Goal: Information Seeking & Learning: Learn about a topic

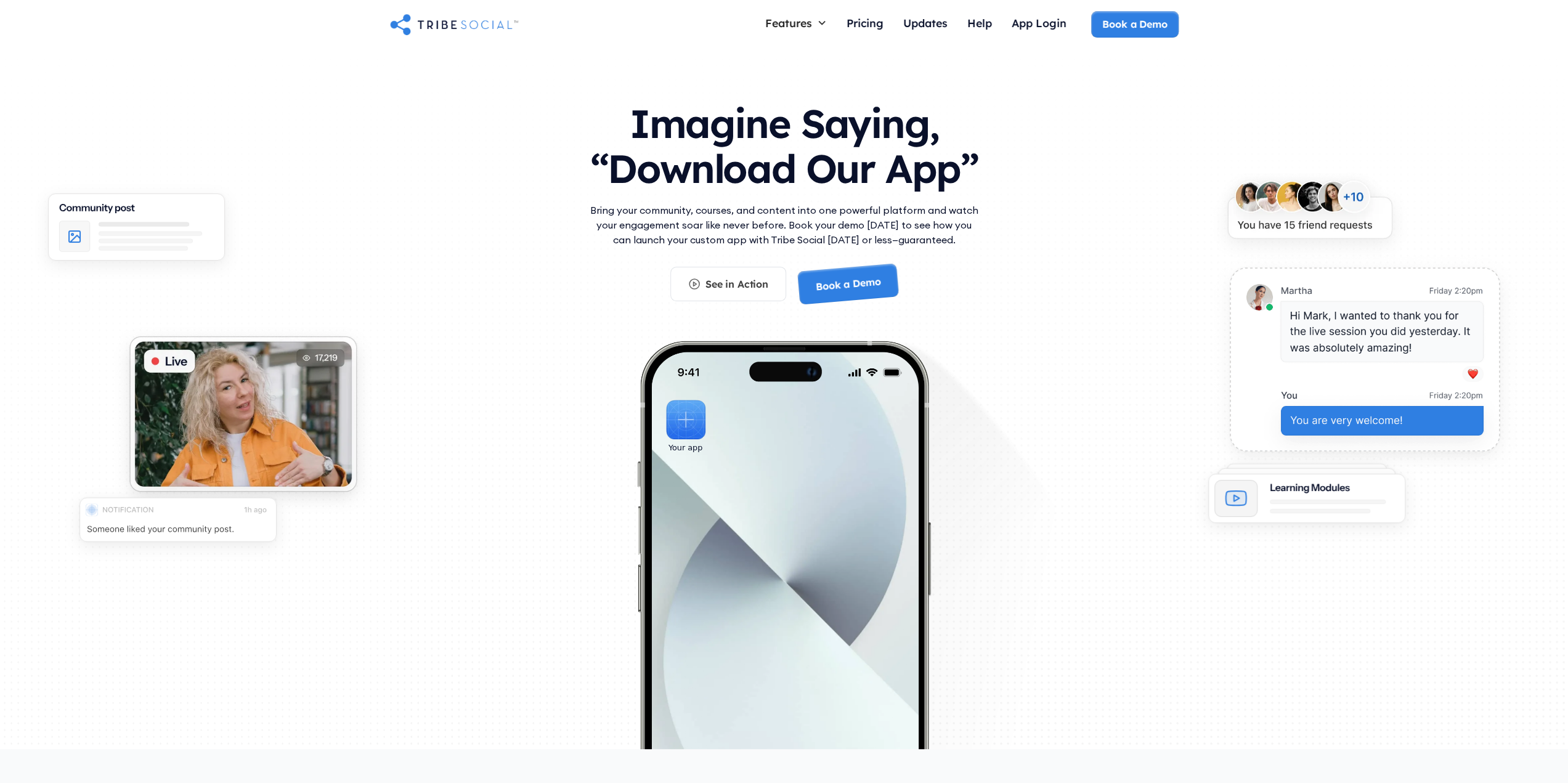
click at [877, 254] on div "Bring your community, courses, and content into one powerful platform and watch…" at bounding box center [784, 234] width 394 height 64
click at [0, 0] on link "Book a Demo" at bounding box center [0, 0] width 0 height 0
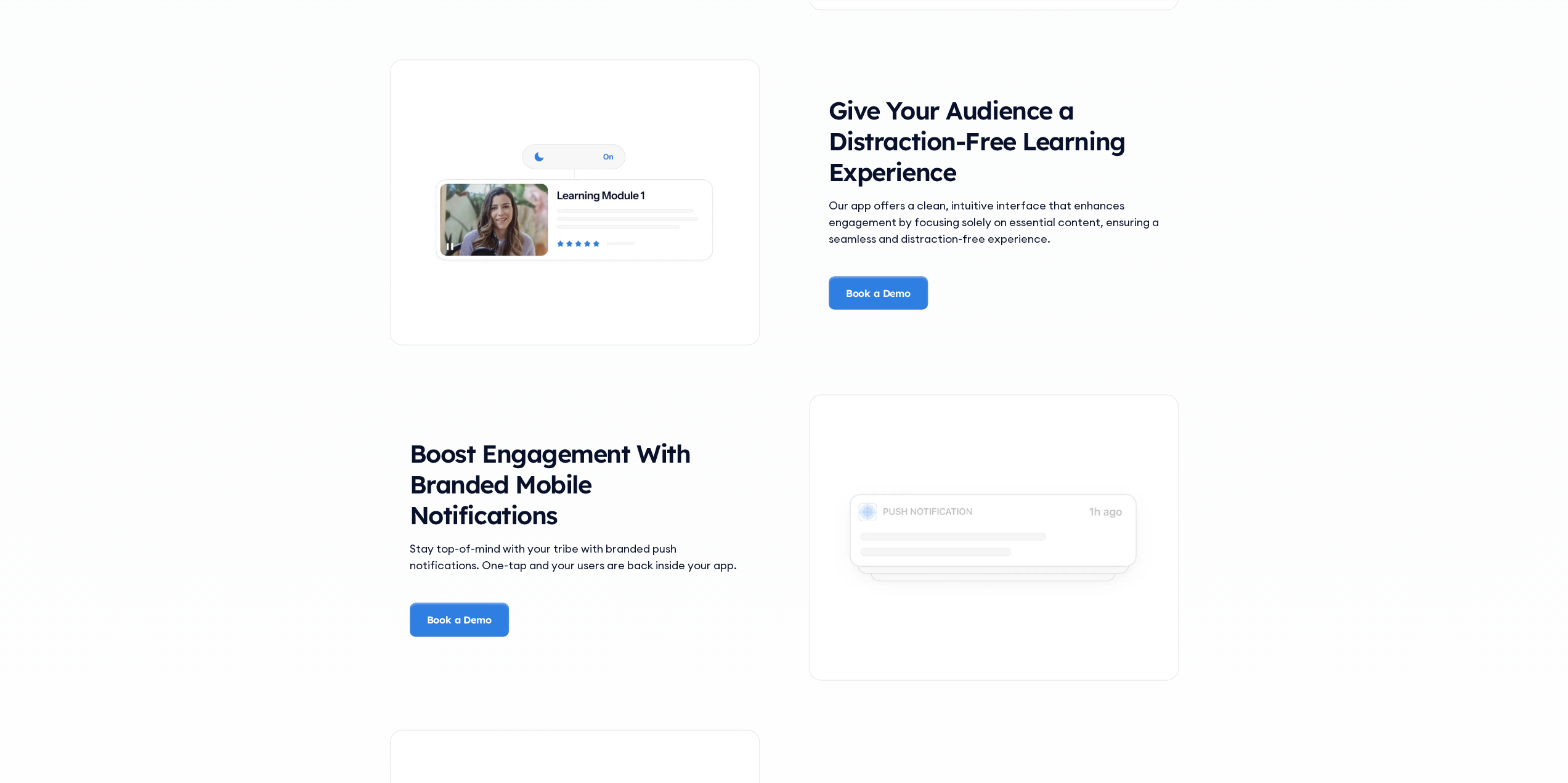
scroll to position [2589, 0]
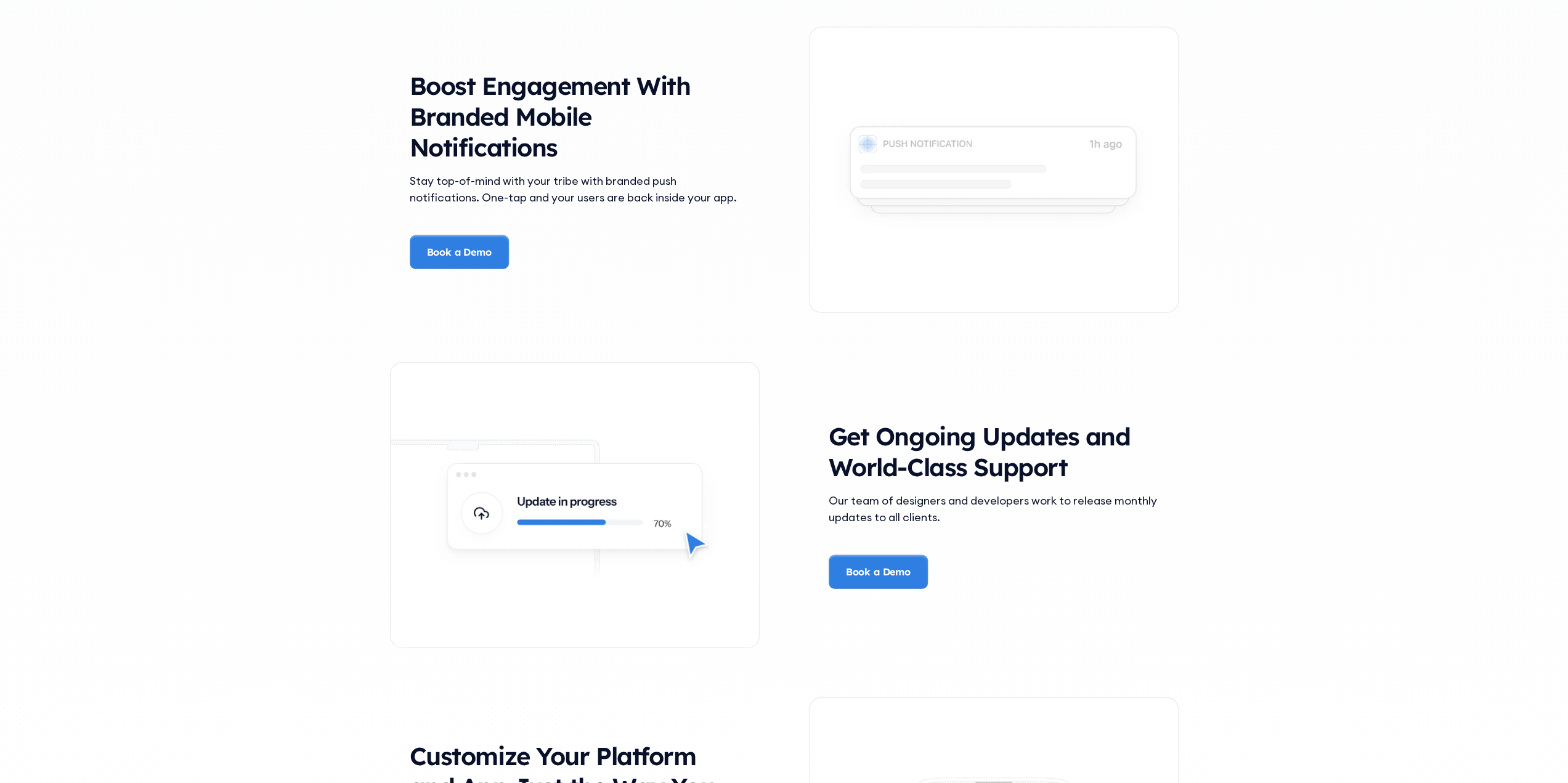
drag, startPoint x: 257, startPoint y: 259, endPoint x: 313, endPoint y: 442, distance: 191.4
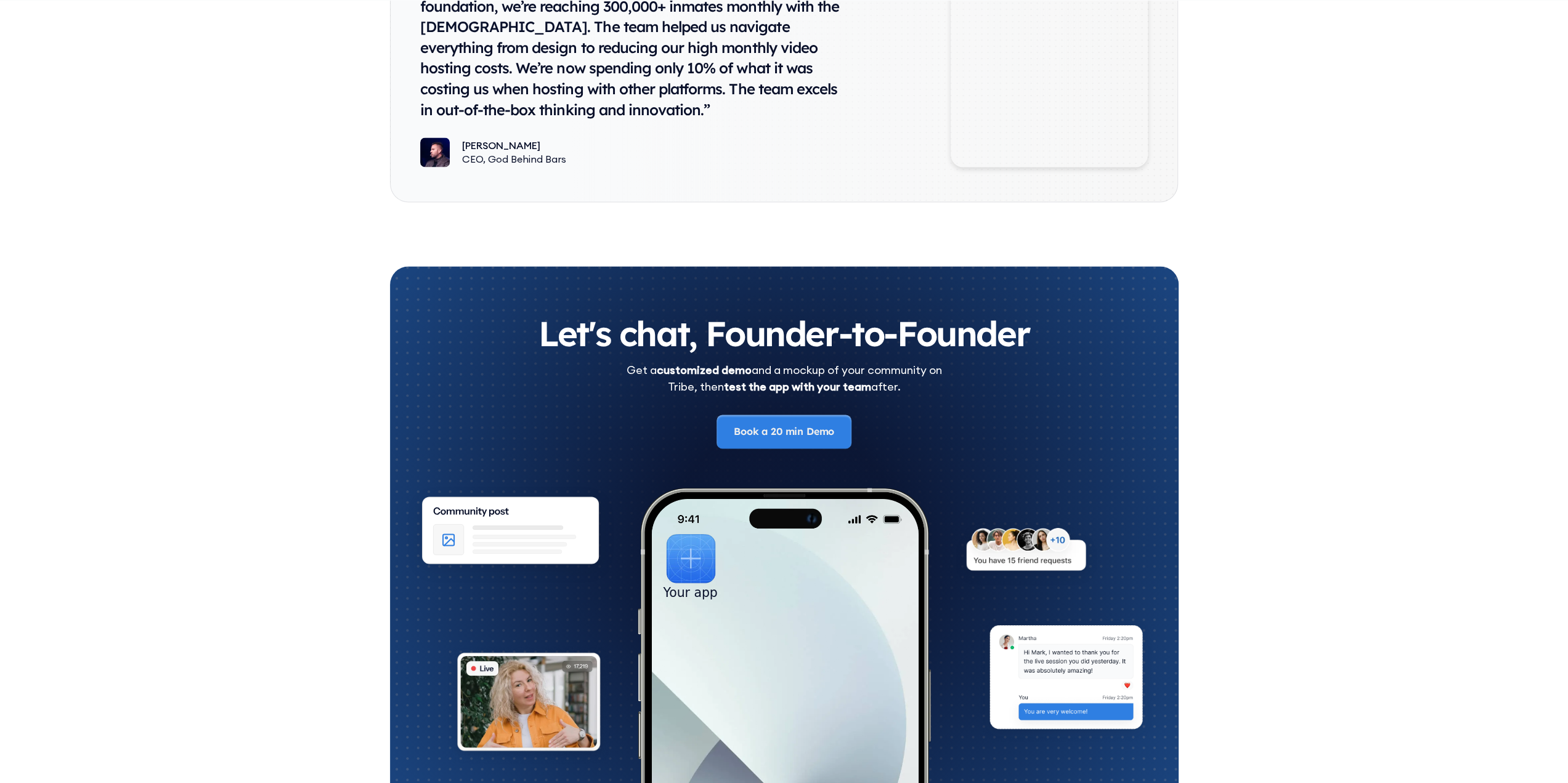
scroll to position [6782, 0]
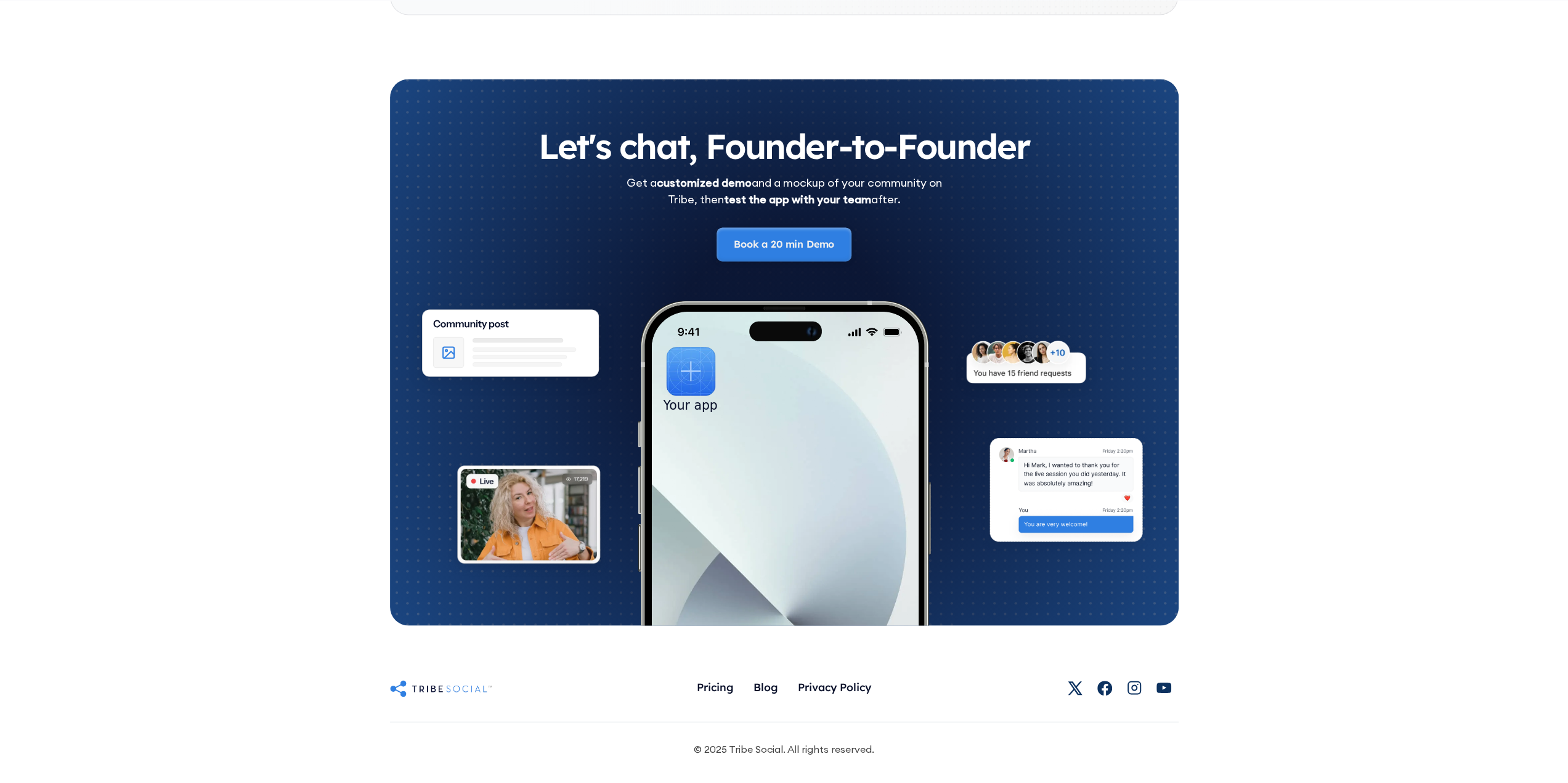
click at [799, 245] on link "Book a 20 min Demo" at bounding box center [784, 244] width 135 height 33
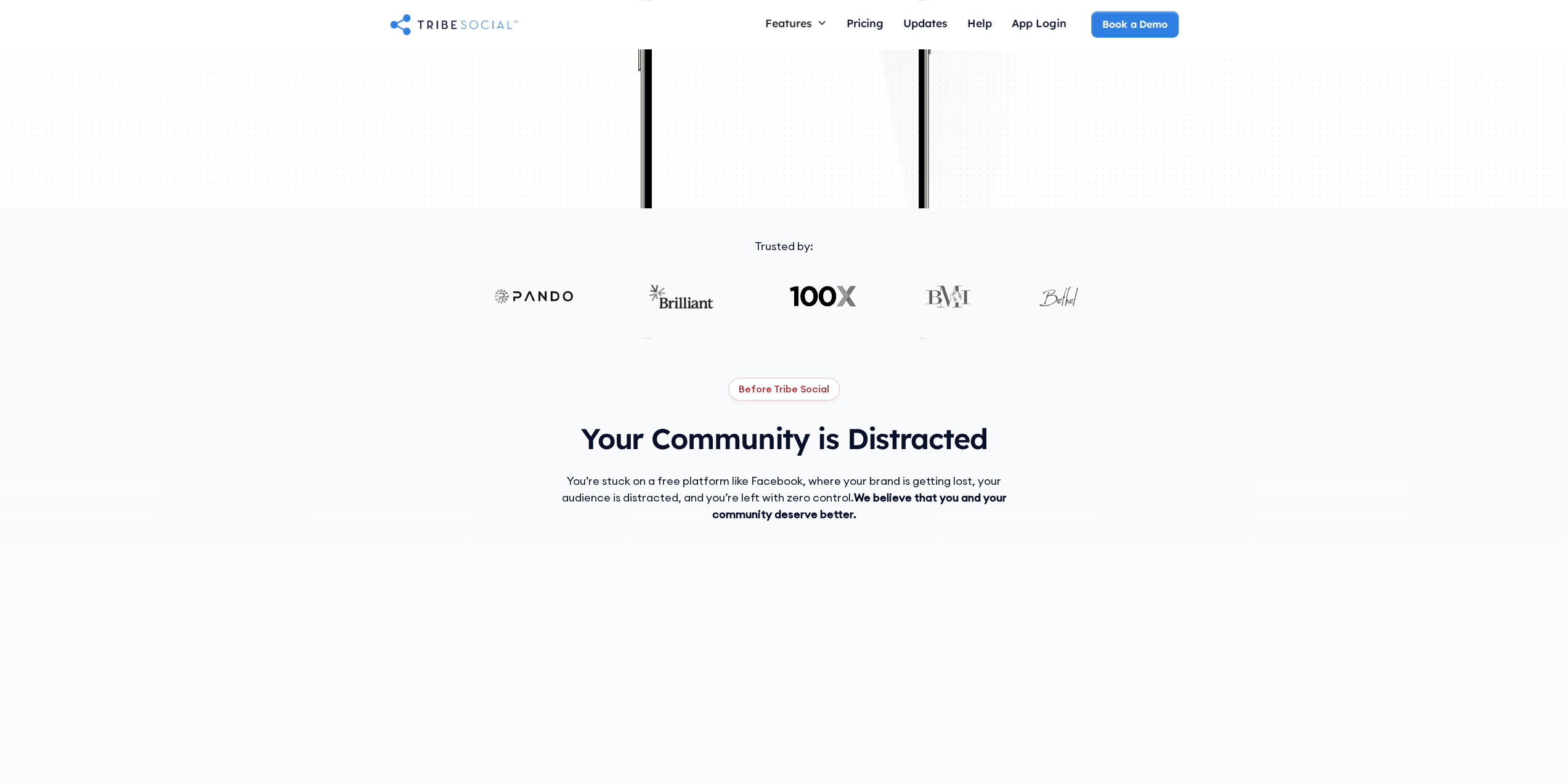
scroll to position [0, 0]
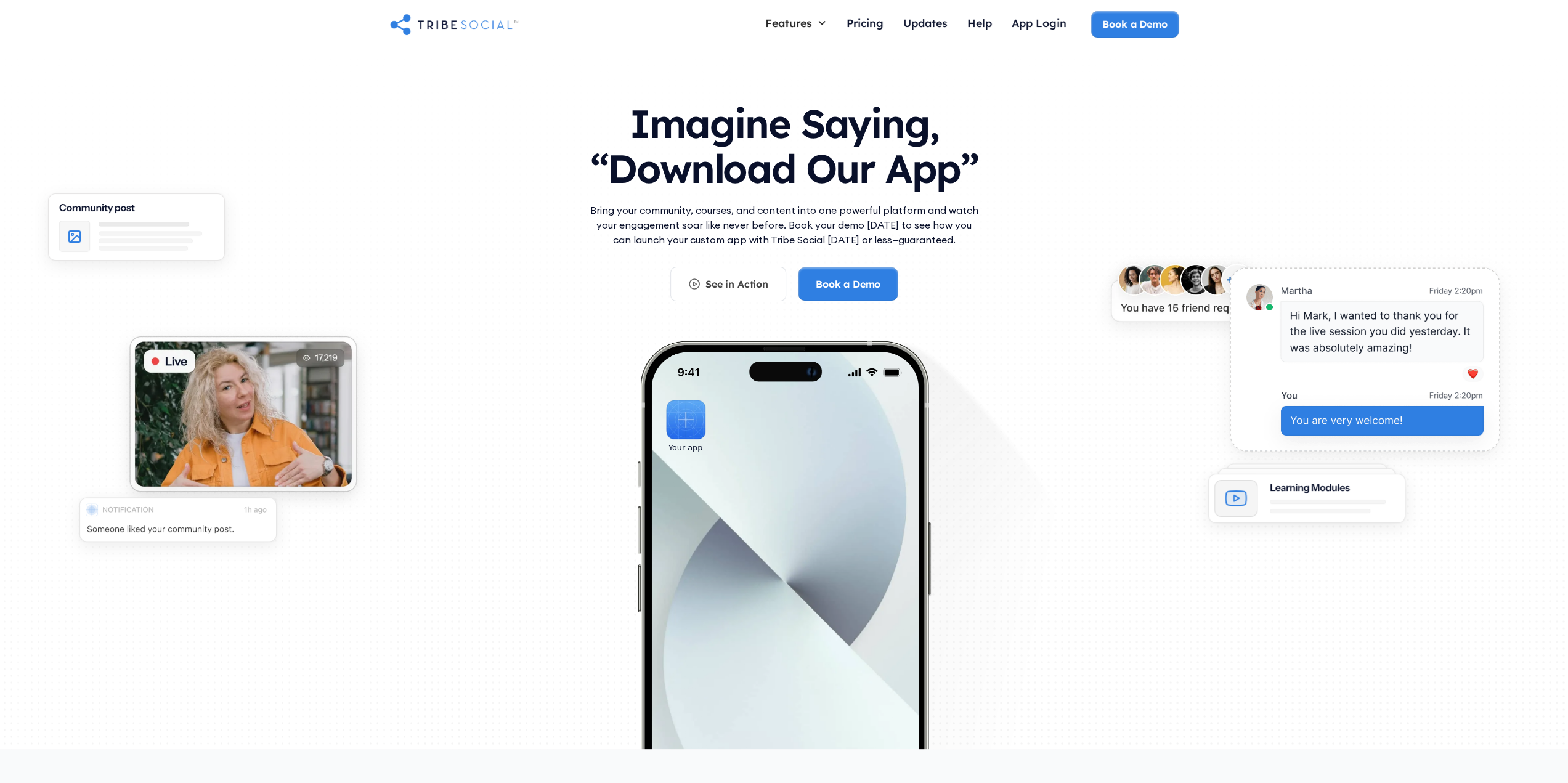
drag, startPoint x: 1218, startPoint y: 370, endPoint x: 1144, endPoint y: -75, distance: 451.1
click at [934, 17] on div "Updates" at bounding box center [925, 23] width 44 height 14
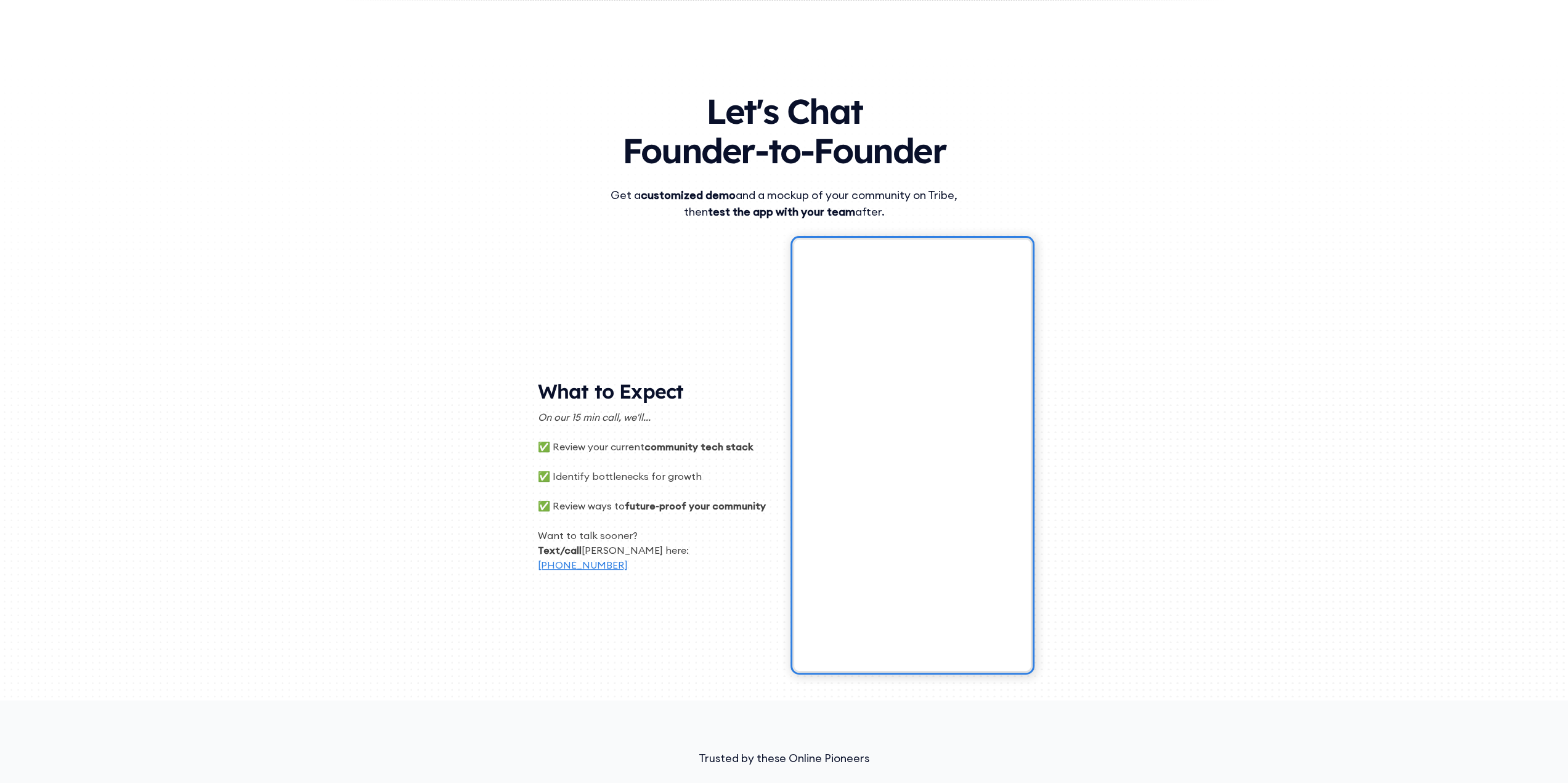
drag, startPoint x: 417, startPoint y: 368, endPoint x: 433, endPoint y: 362, distance: 17.1
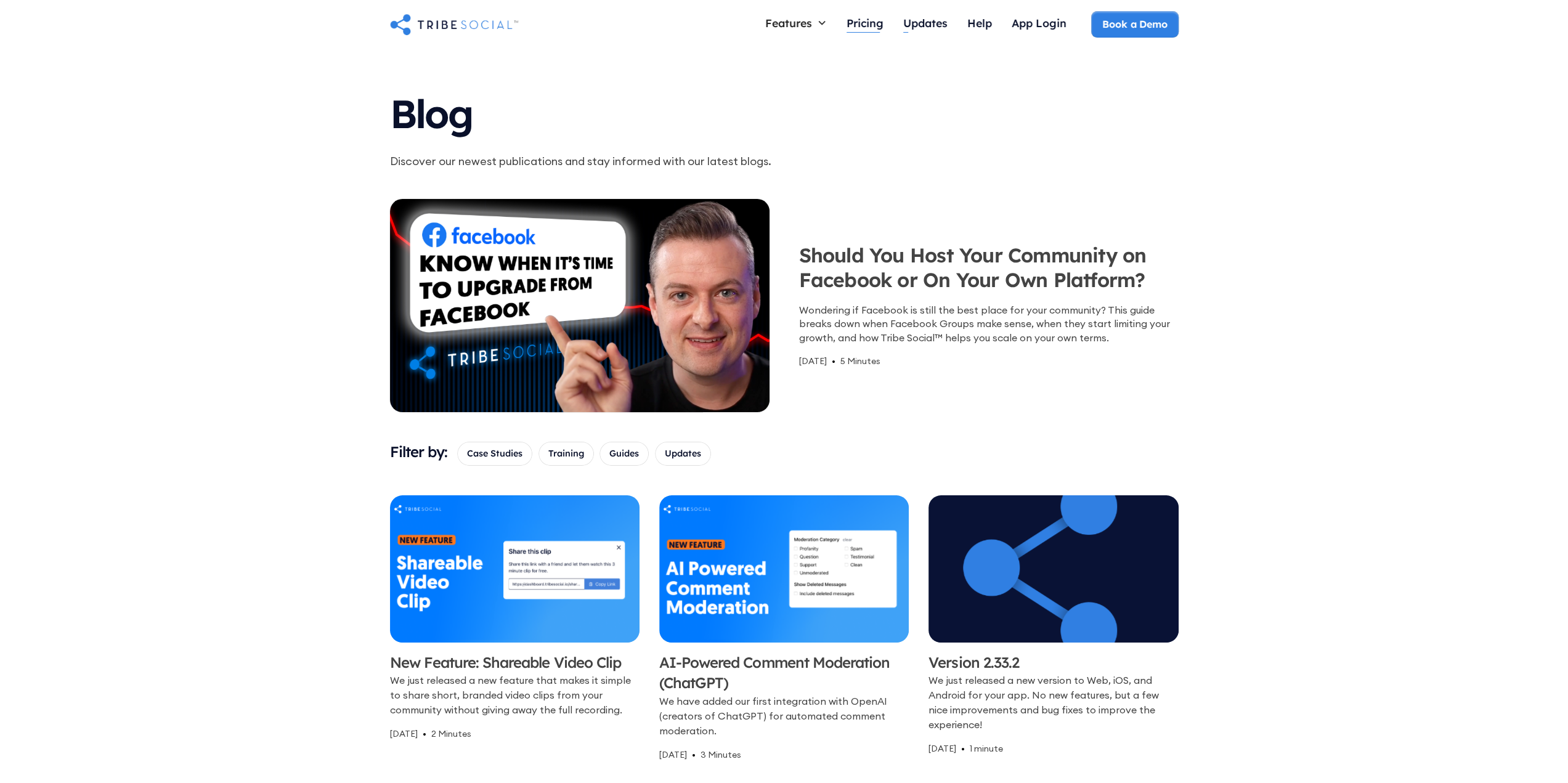
click at [861, 26] on div "Pricing" at bounding box center [865, 23] width 37 height 14
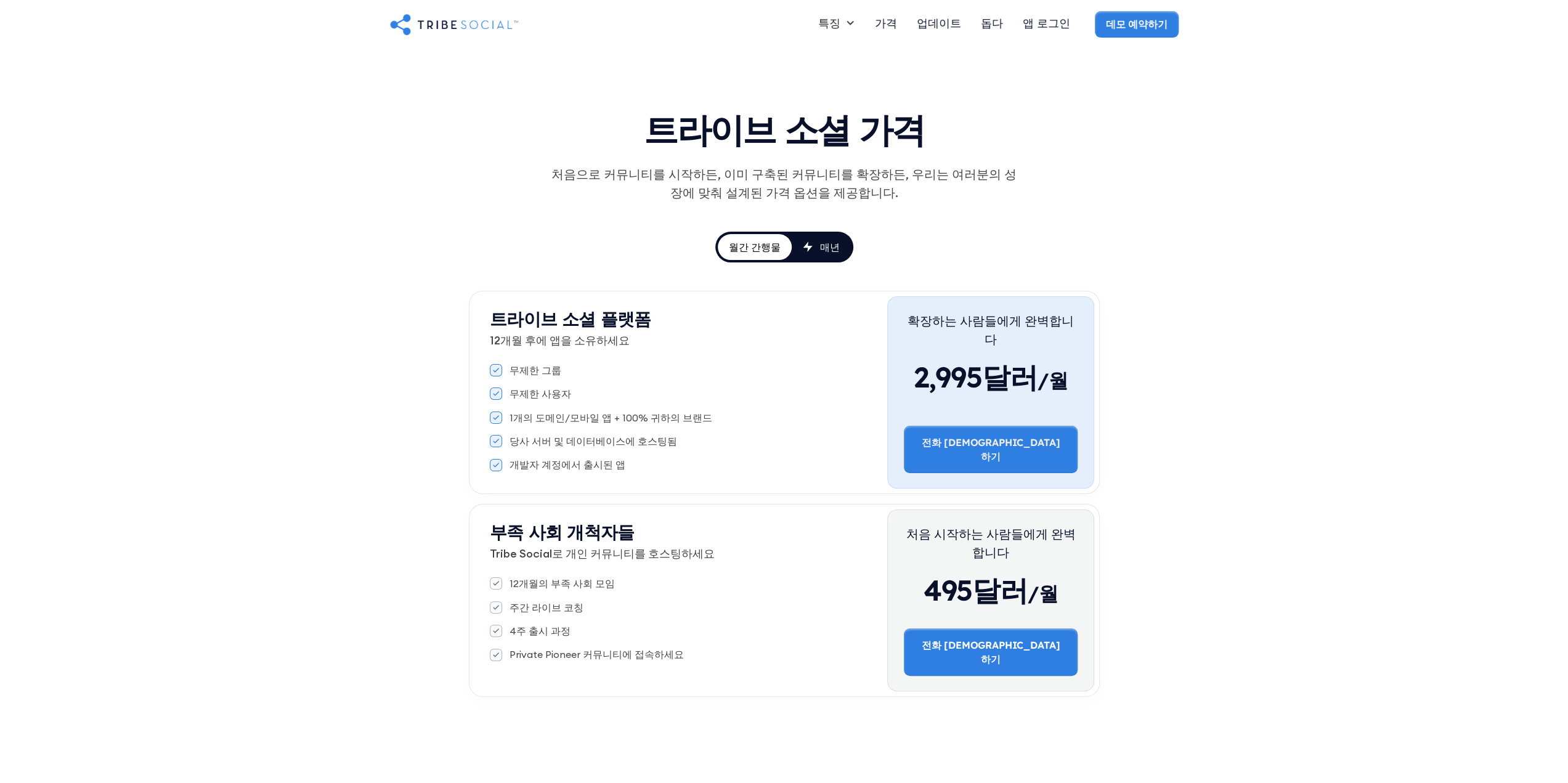
click at [826, 247] on font "매년" at bounding box center [830, 247] width 20 height 13
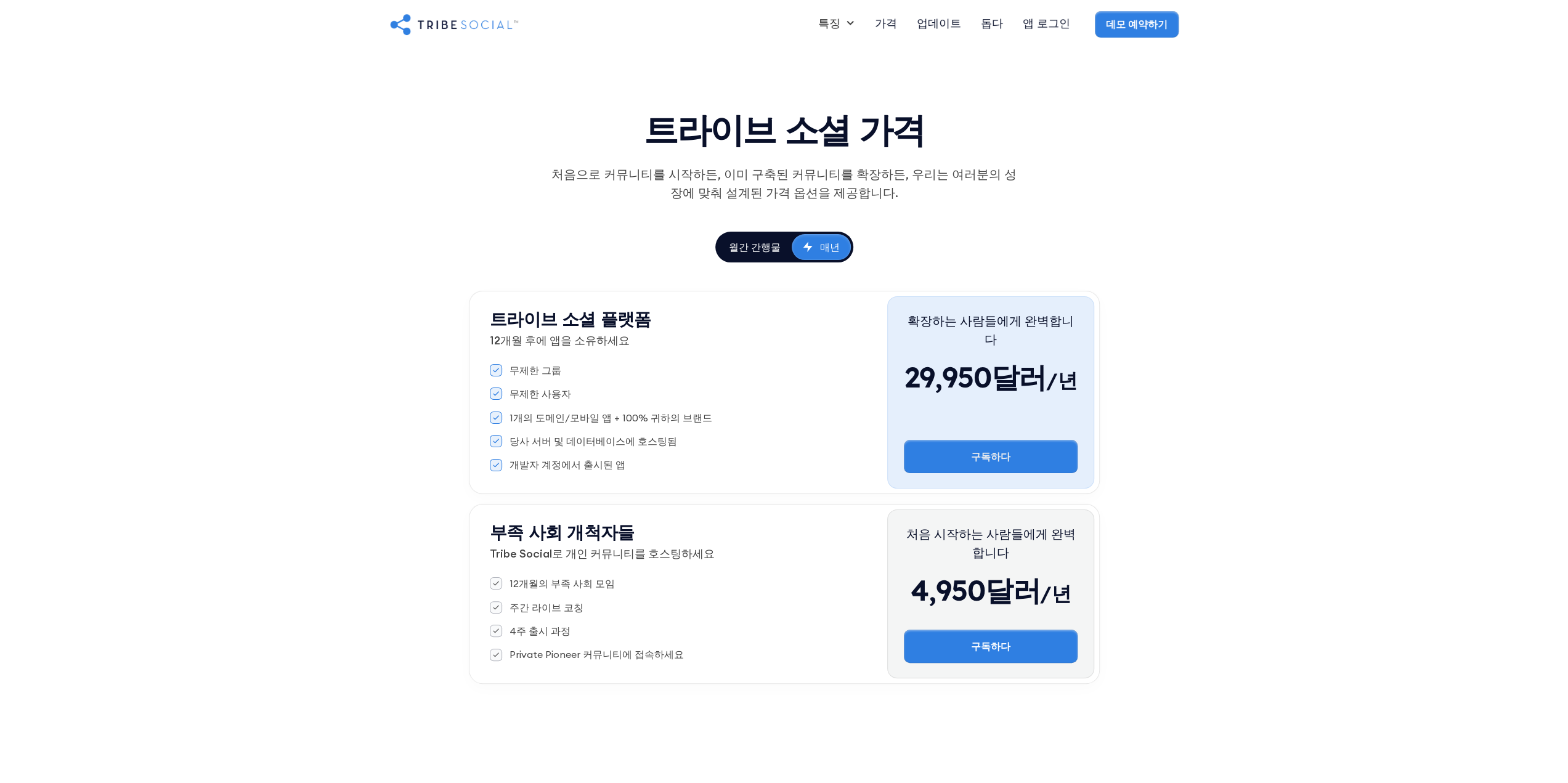
click at [738, 250] on font "월간 간행물" at bounding box center [754, 247] width 52 height 13
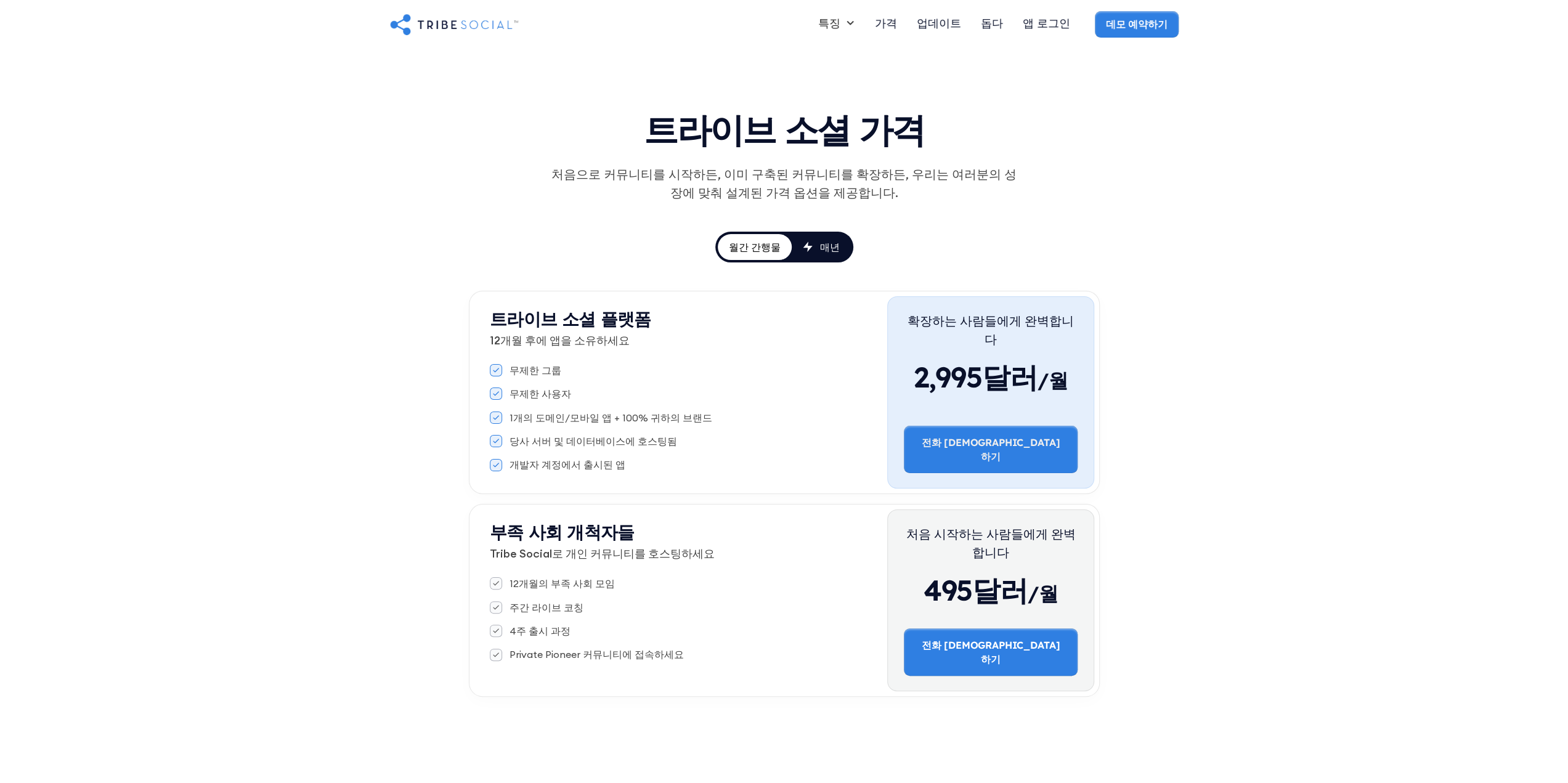
click at [794, 247] on link "매년" at bounding box center [821, 247] width 59 height 26
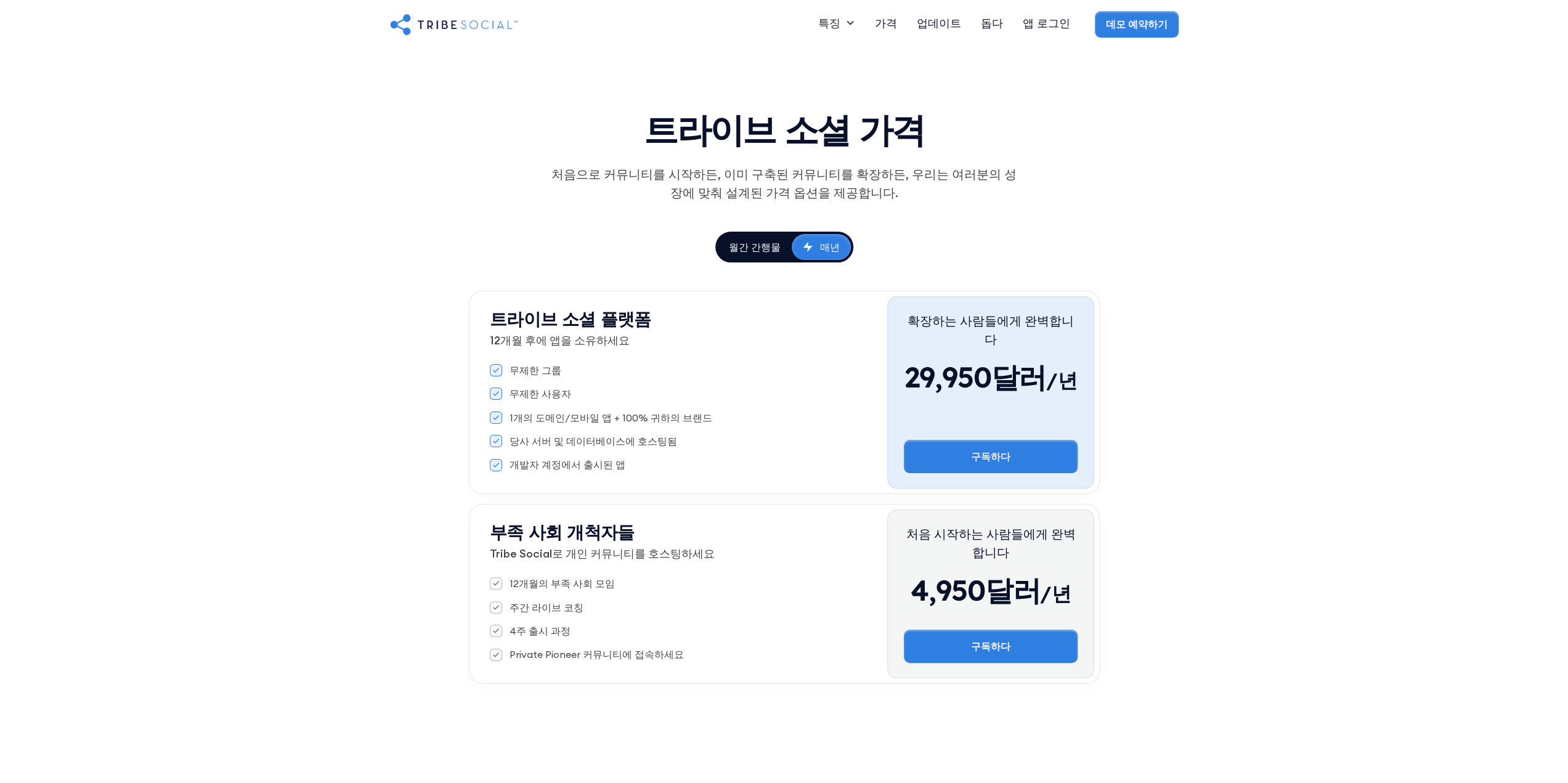
click at [751, 247] on font "월간 간행물" at bounding box center [754, 247] width 52 height 13
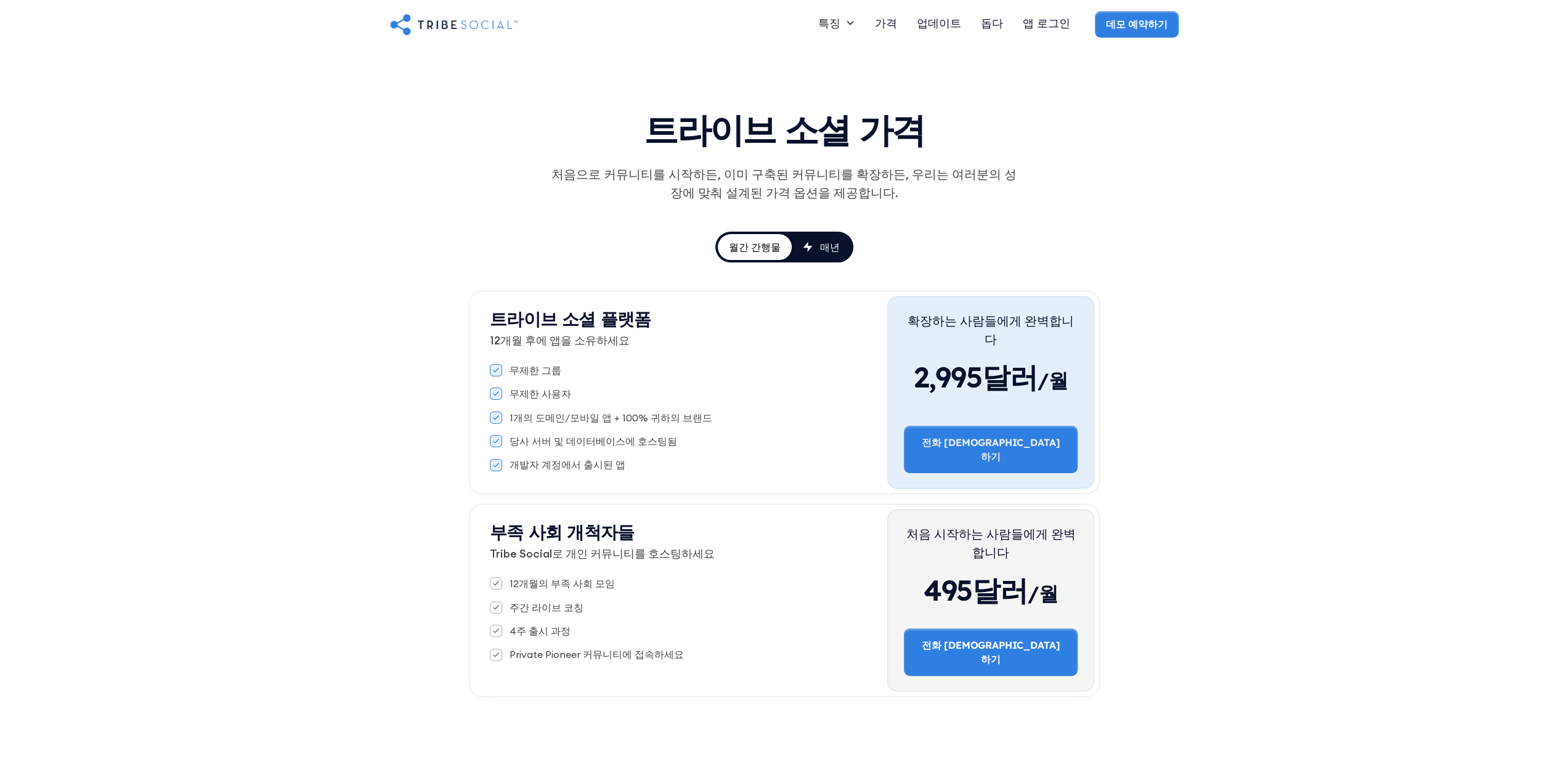
click at [799, 246] on link "매년" at bounding box center [821, 247] width 59 height 26
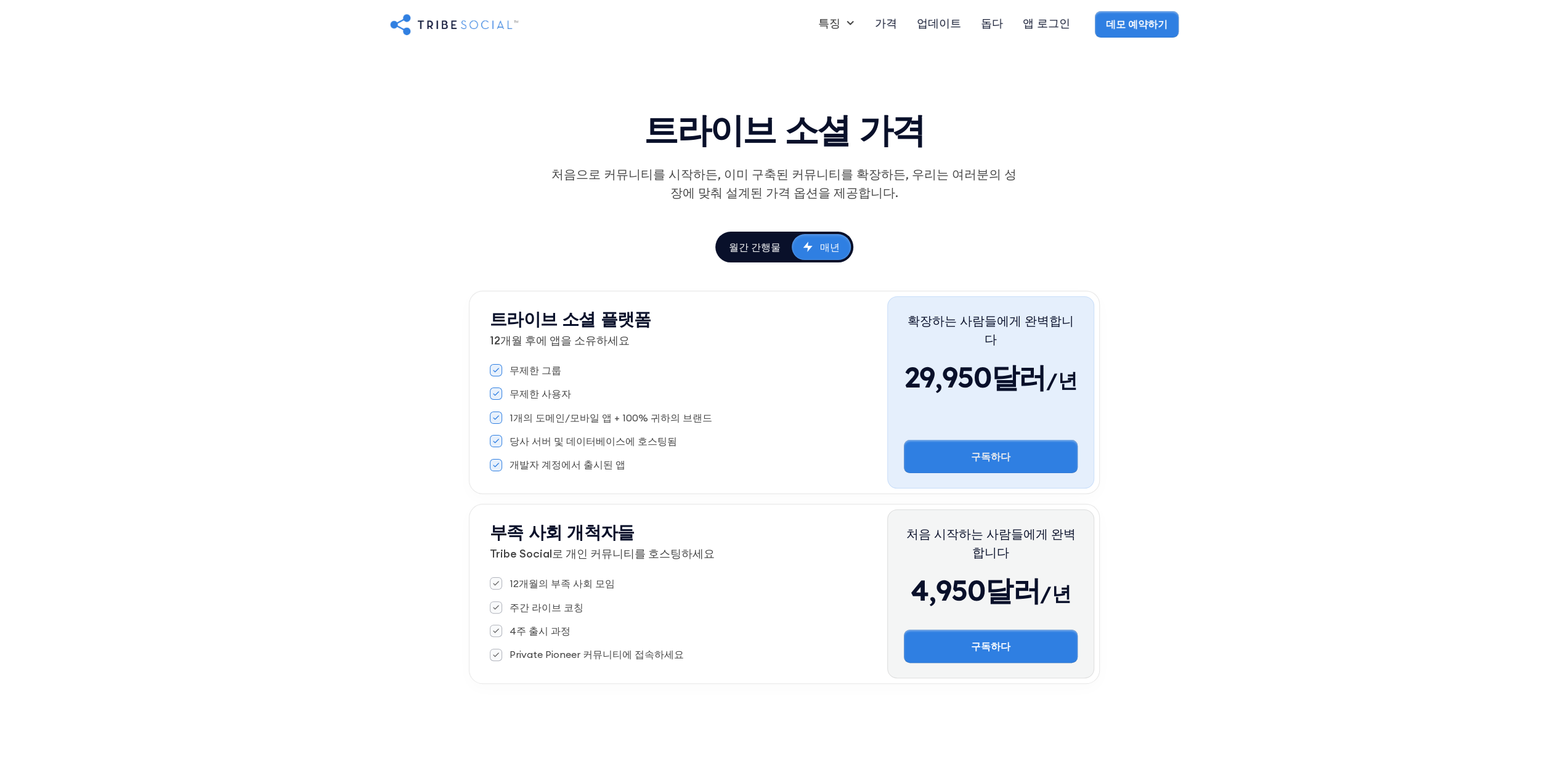
click at [774, 241] on font "월간 간행물" at bounding box center [754, 247] width 52 height 13
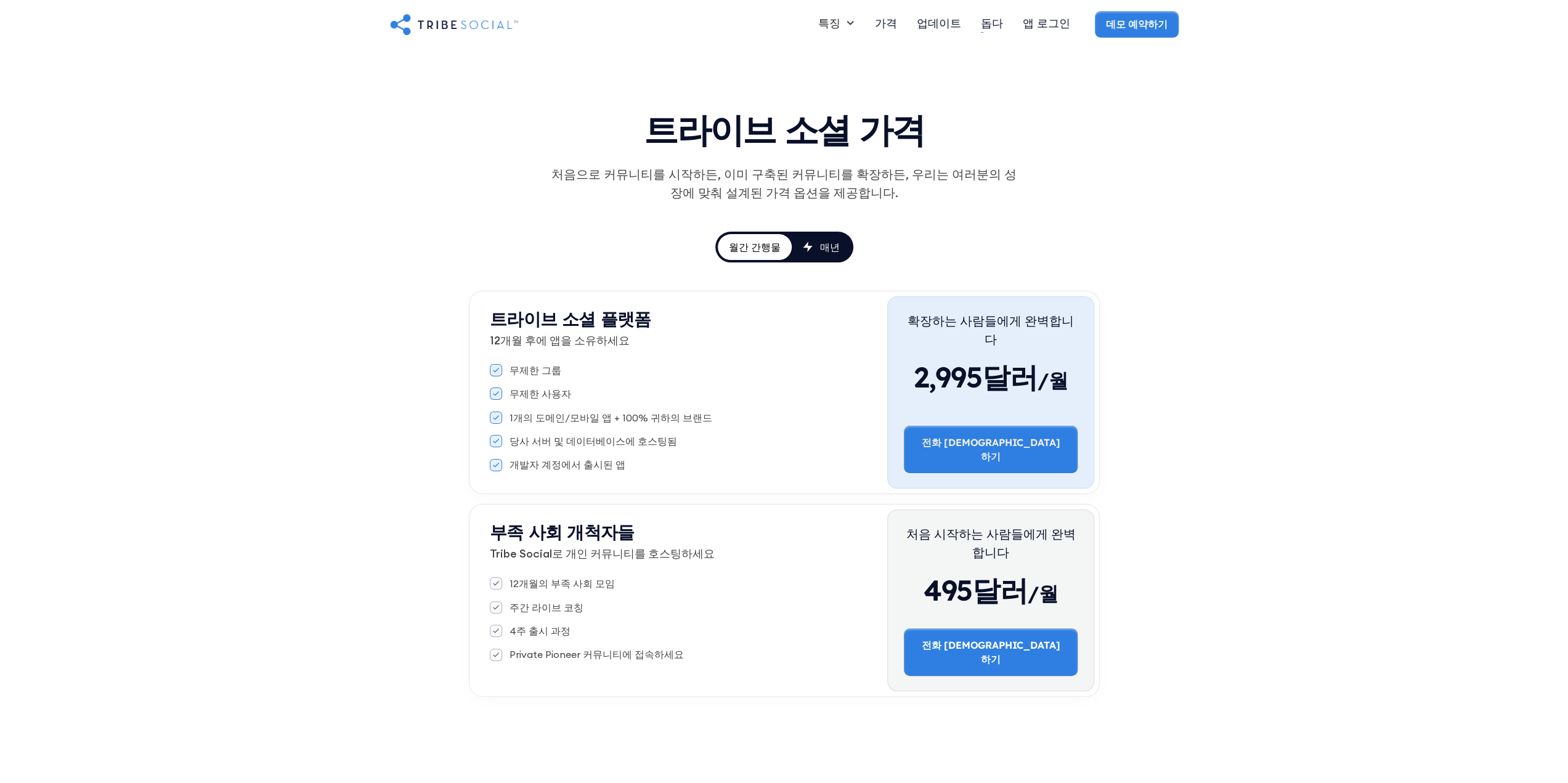
click at [1001, 29] on font "돕다" at bounding box center [992, 23] width 23 height 14
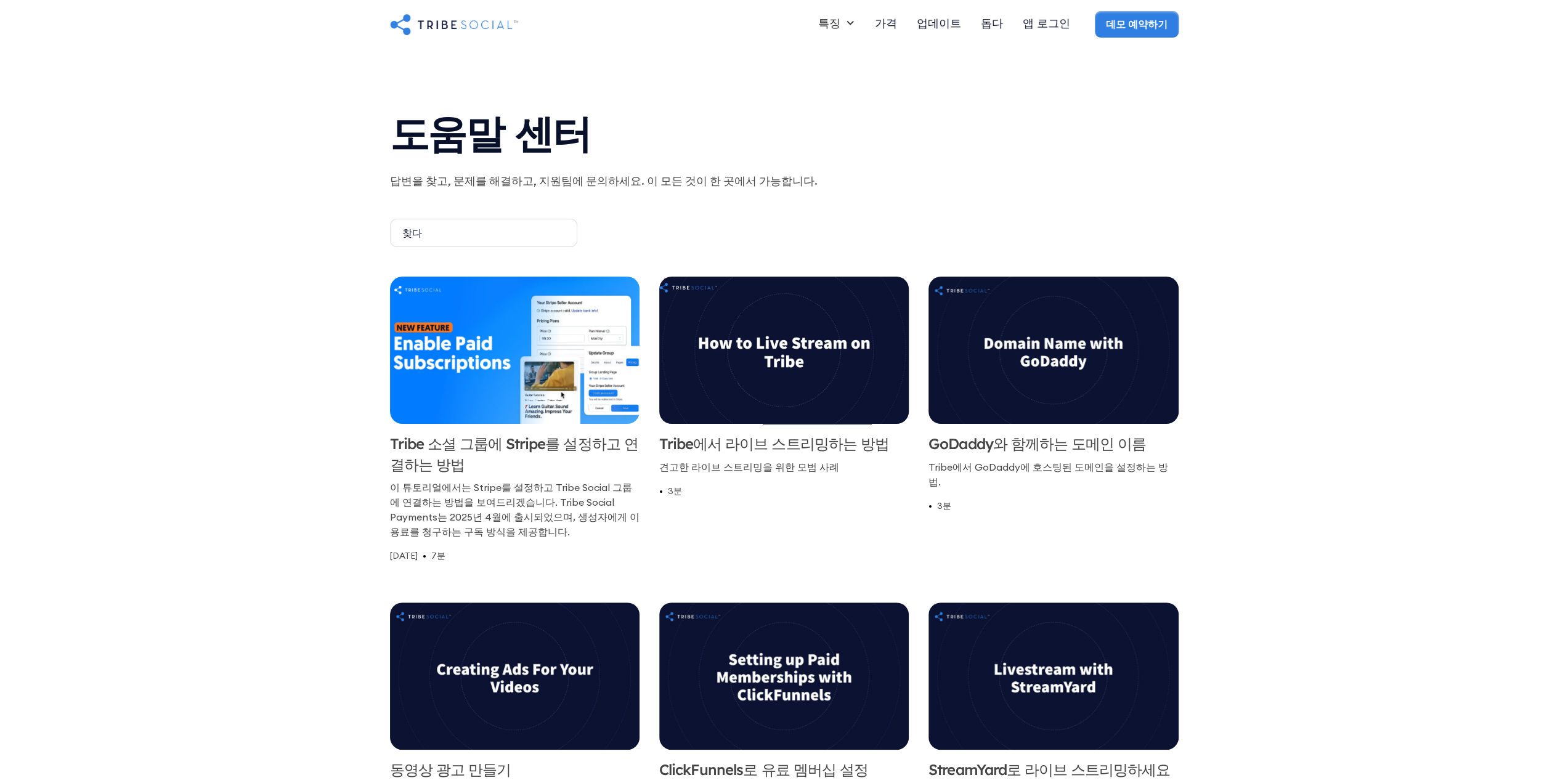
click at [814, 327] on img at bounding box center [784, 350] width 262 height 154
click at [1042, 367] on img at bounding box center [1053, 350] width 256 height 151
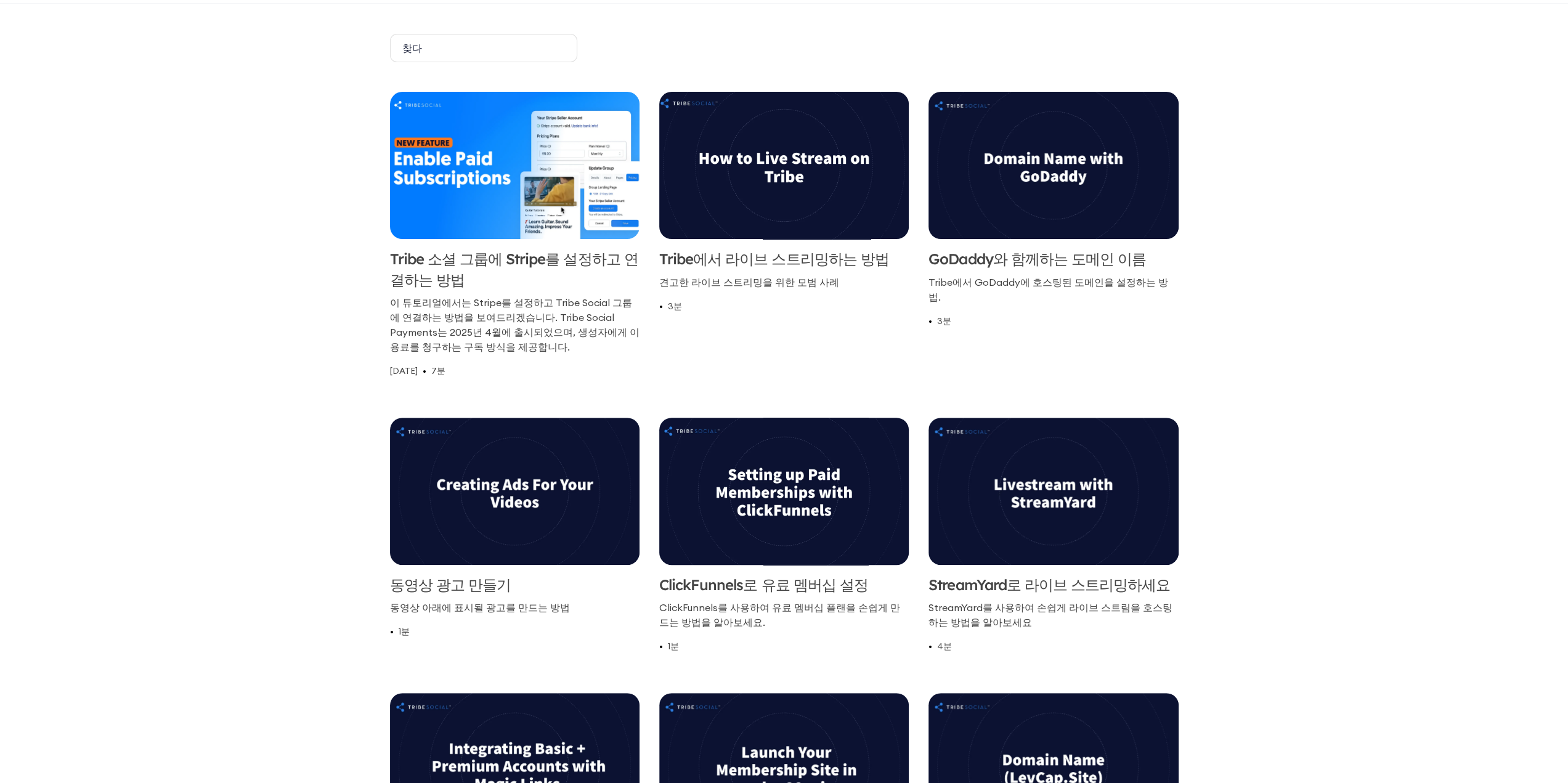
click at [850, 488] on img at bounding box center [784, 492] width 253 height 150
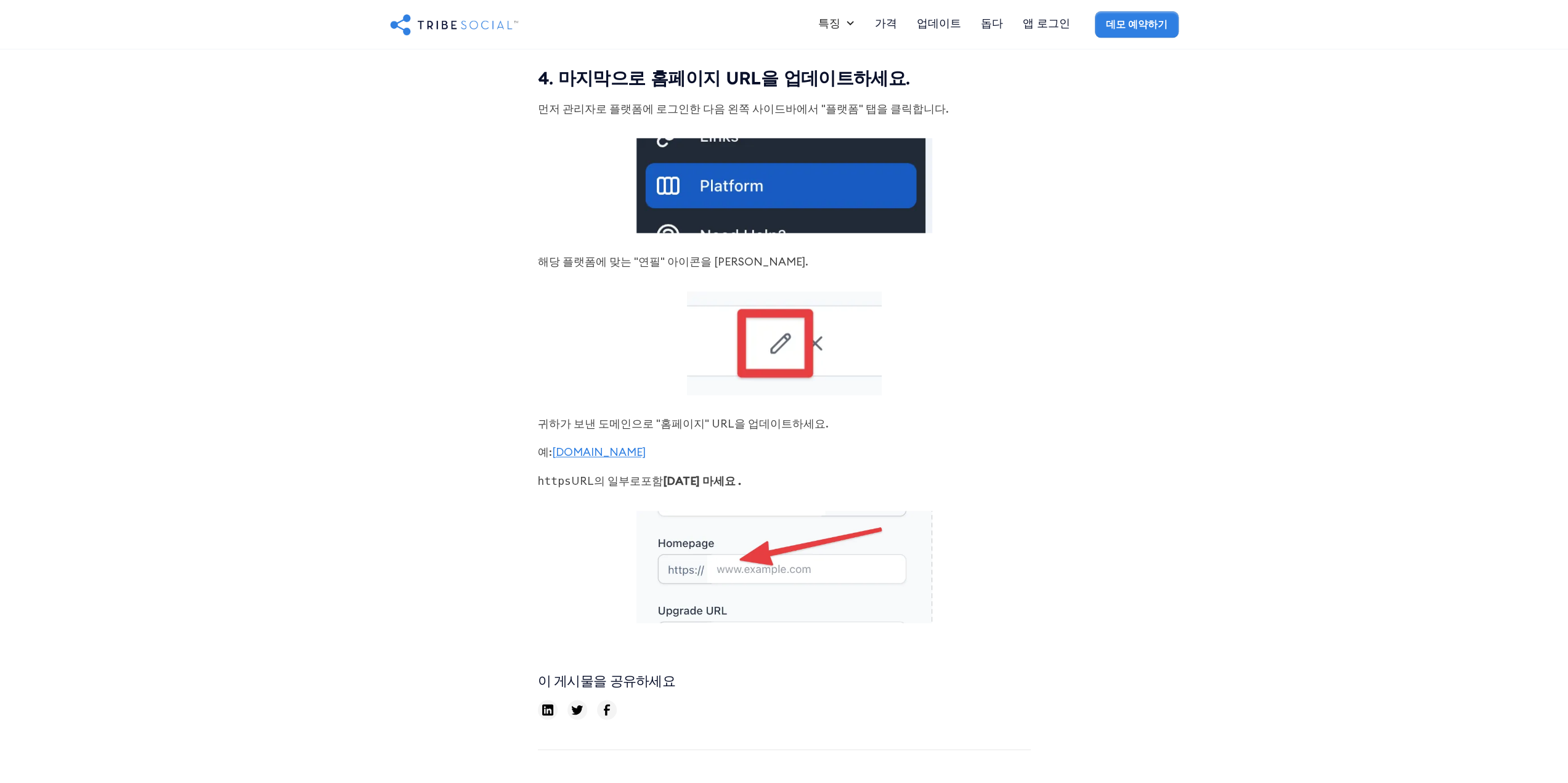
scroll to position [1356, 0]
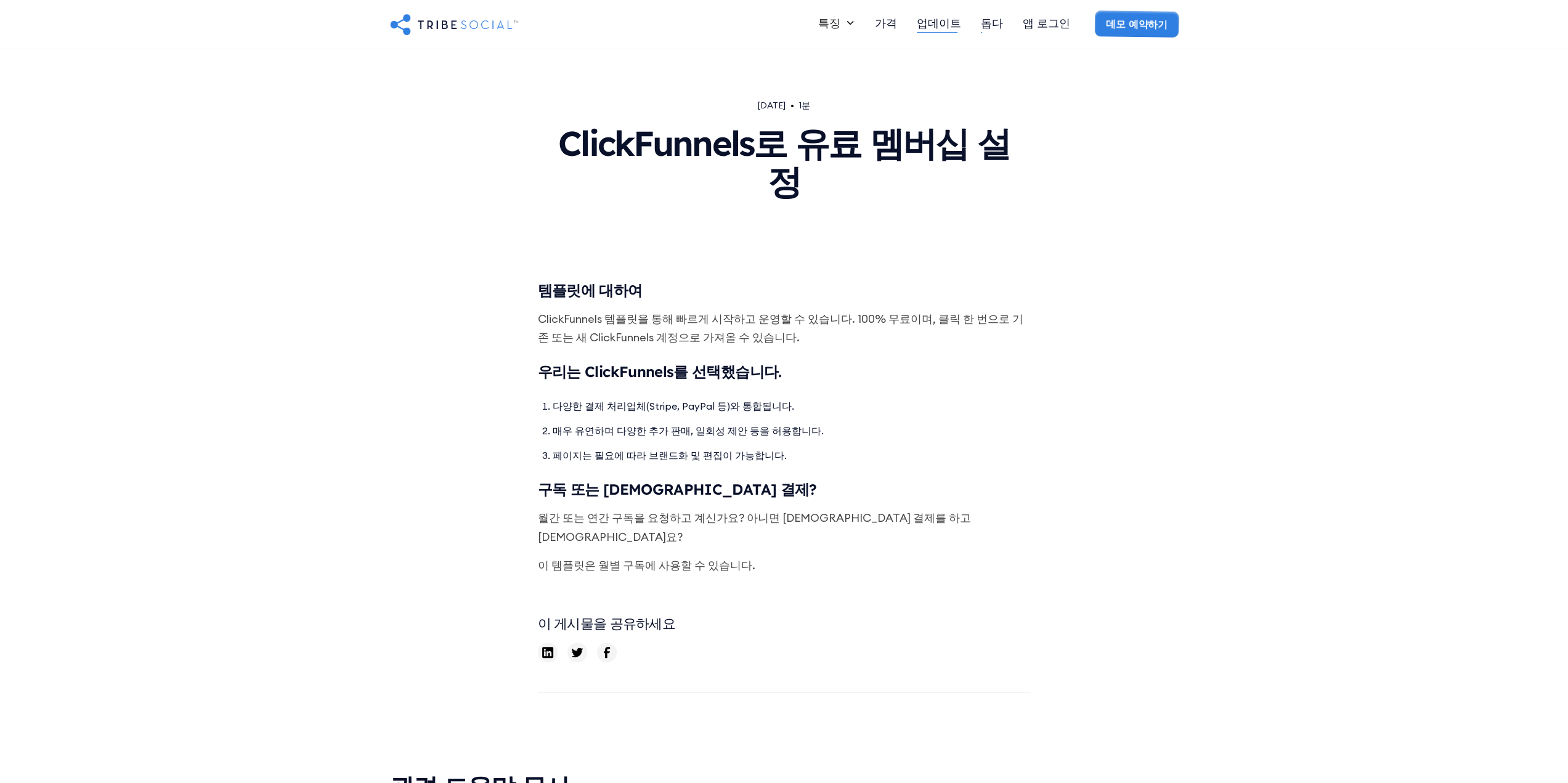
click at [948, 28] on font "업데이트" at bounding box center [938, 23] width 44 height 14
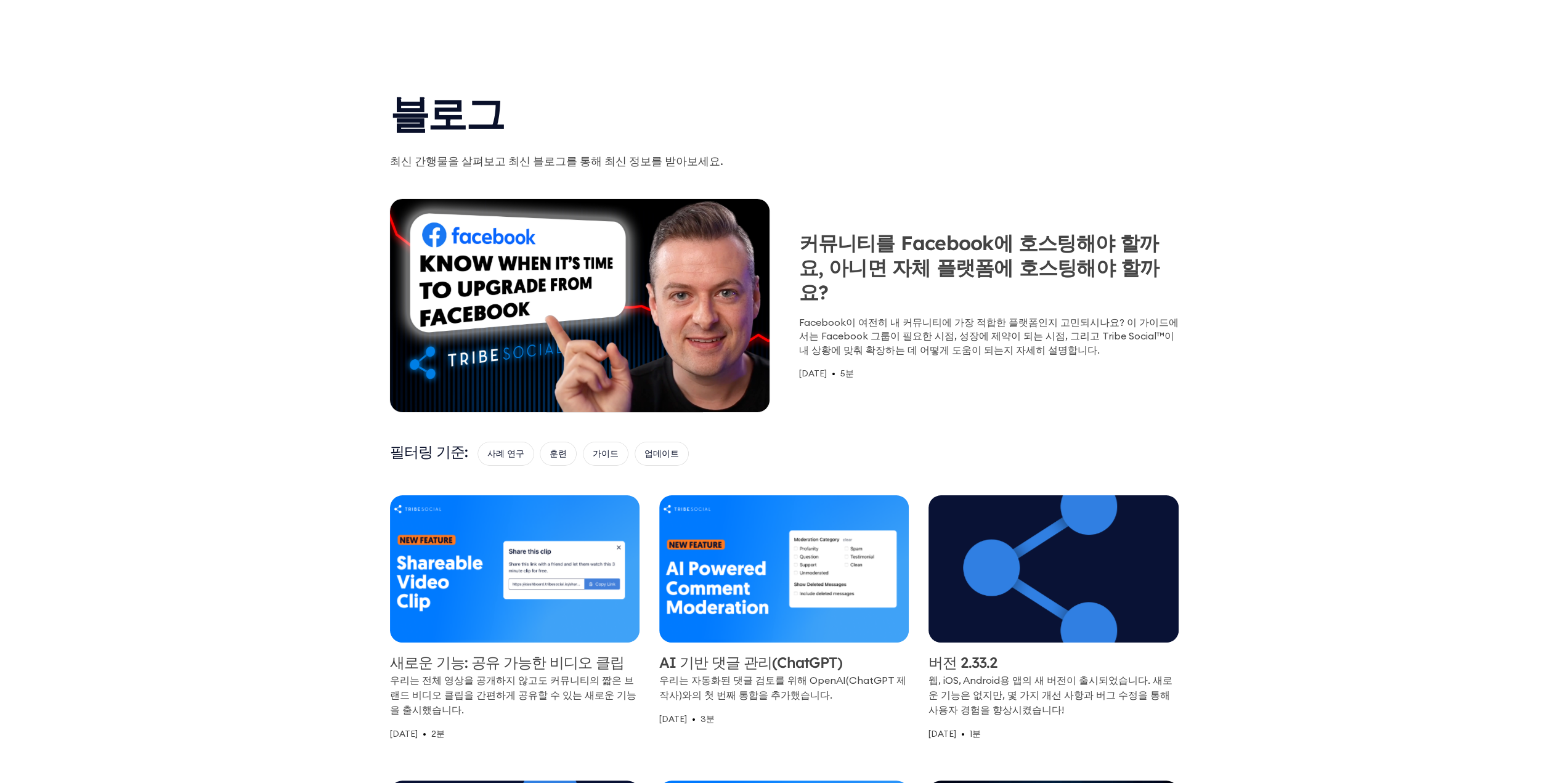
drag, startPoint x: 808, startPoint y: 21, endPoint x: 823, endPoint y: 21, distance: 15.0
click at [819, 21] on nav "특징 행동 단계별 교육을 통해 회원을 안내합니다. 라이브 통화 실시간으로 통화를 시작하고 멤버에게 알림을 보냅니다. 밥을 먹이다 언제든지 대화…" at bounding box center [855, 21] width 646 height 27
click at [839, 21] on font "특징" at bounding box center [829, 23] width 23 height 14
click at [841, 23] on font "특징" at bounding box center [829, 23] width 23 height 14
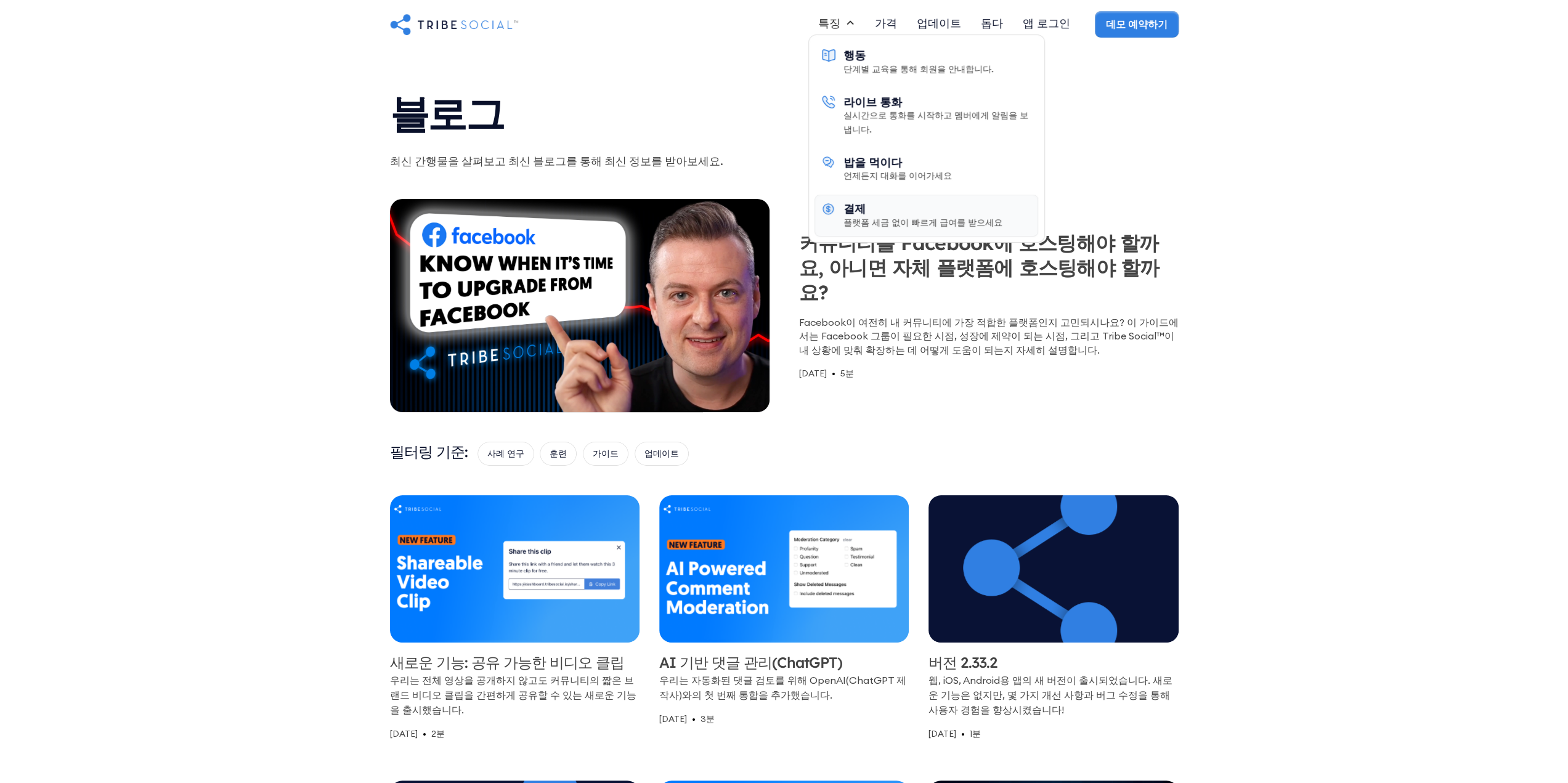
click at [982, 211] on div "결제 플랫폼 세금 없이 빠르게 급여를 받으세요" at bounding box center [923, 215] width 159 height 28
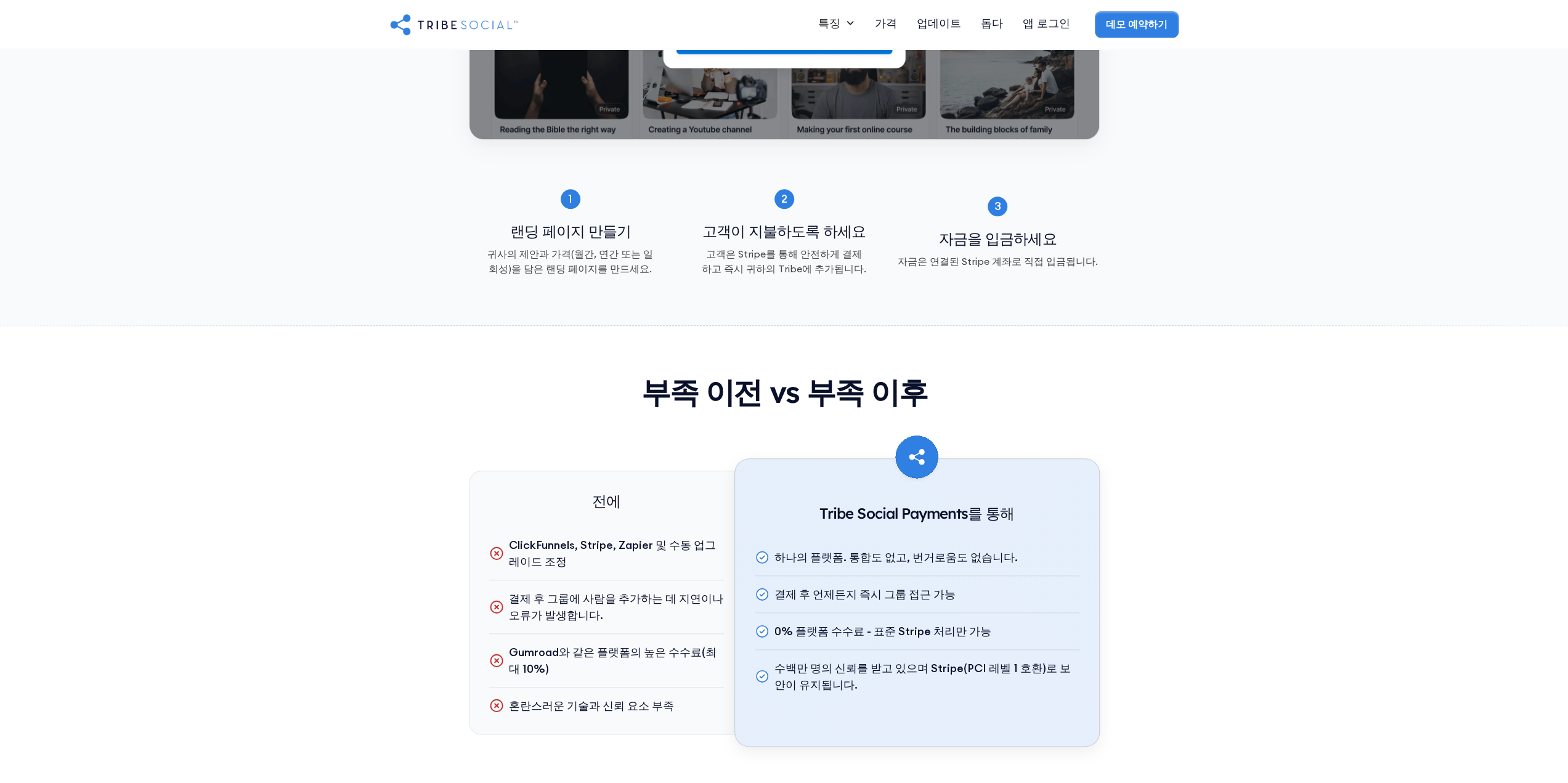
scroll to position [1356, 0]
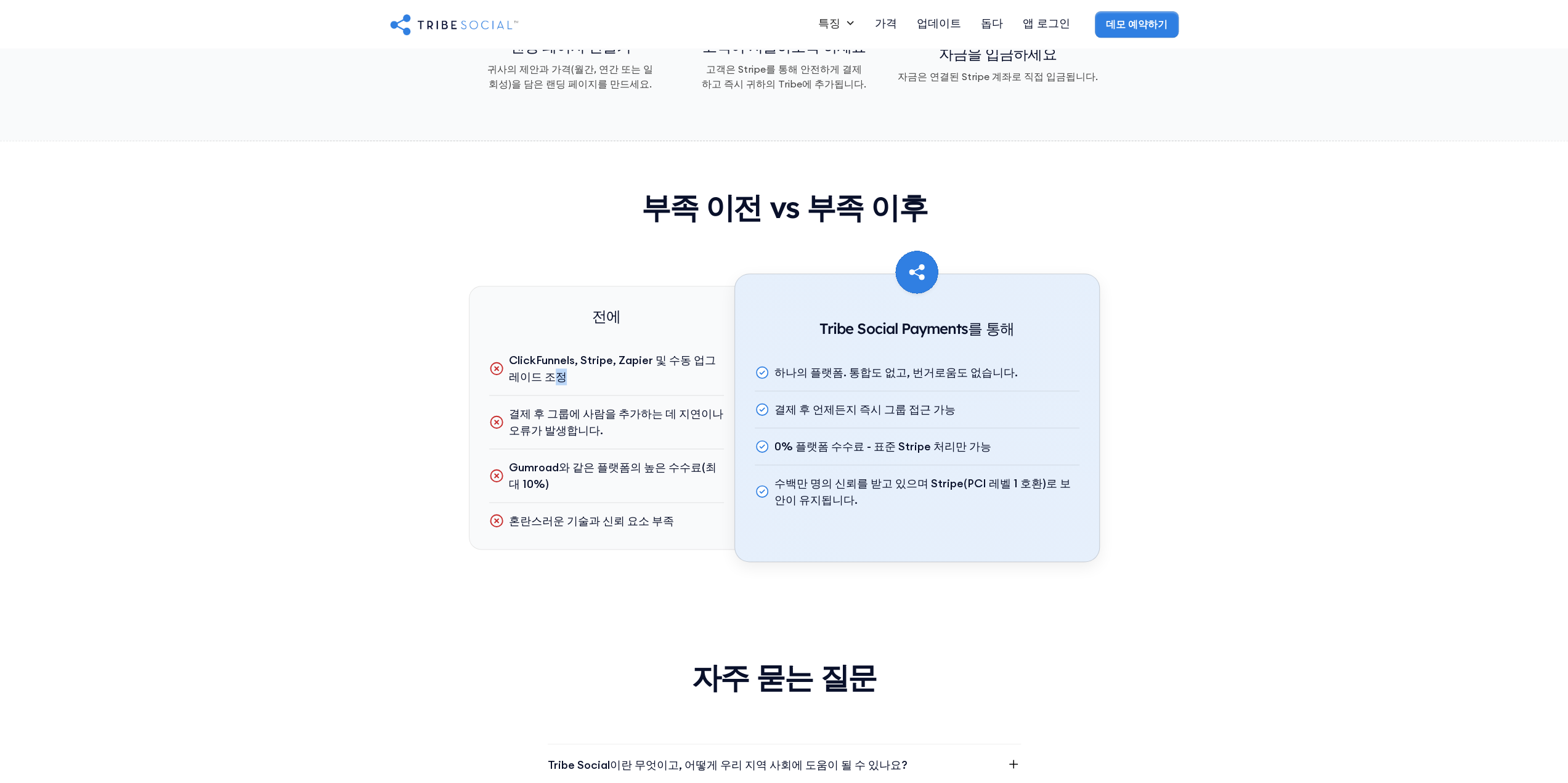
drag, startPoint x: 542, startPoint y: 378, endPoint x: 553, endPoint y: 371, distance: 13.0
click at [553, 371] on div "ClickFunnels, Stripe, Zapier 및 수동 업그레이드 조정" at bounding box center [616, 369] width 215 height 33
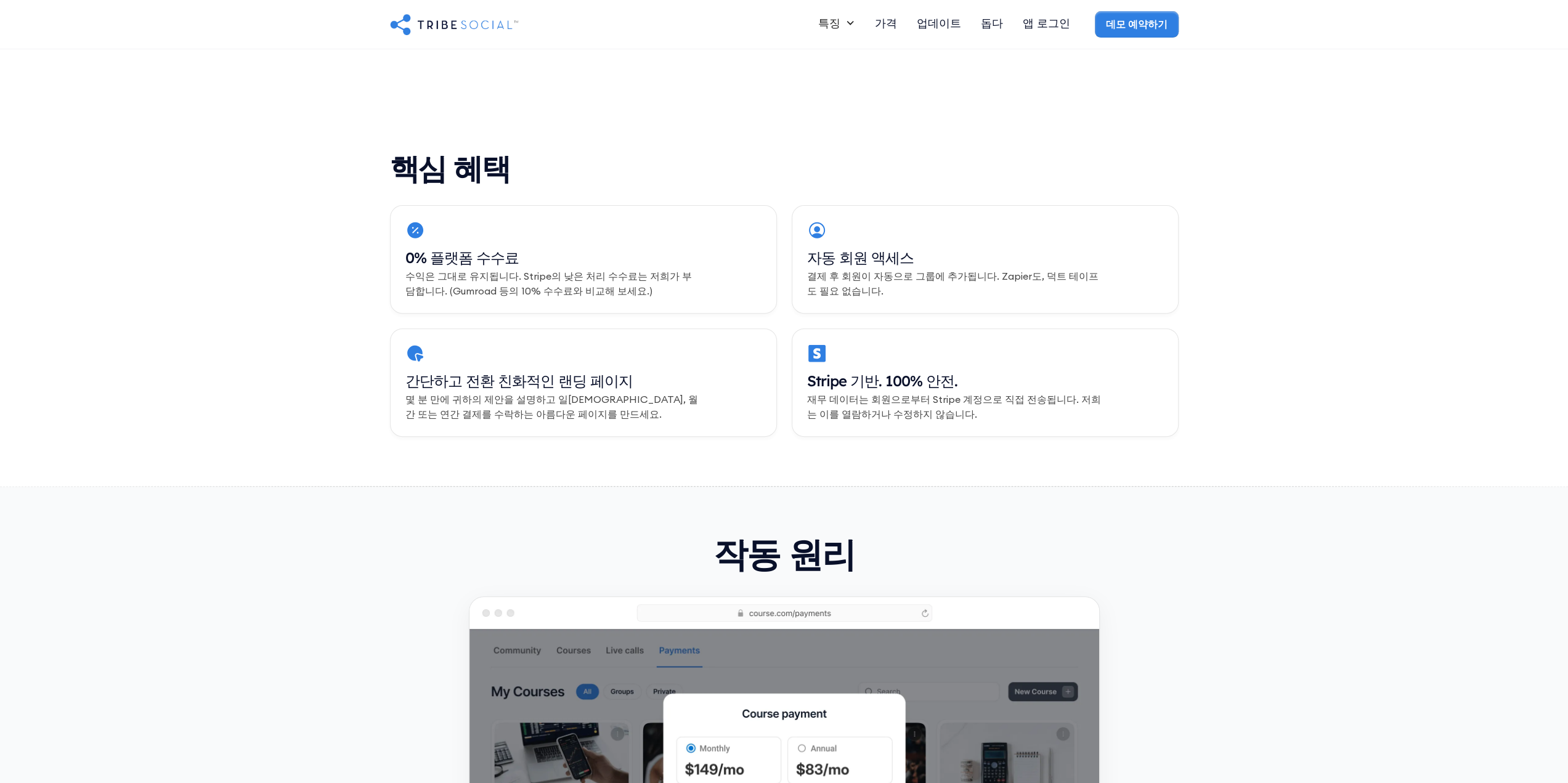
scroll to position [0, 0]
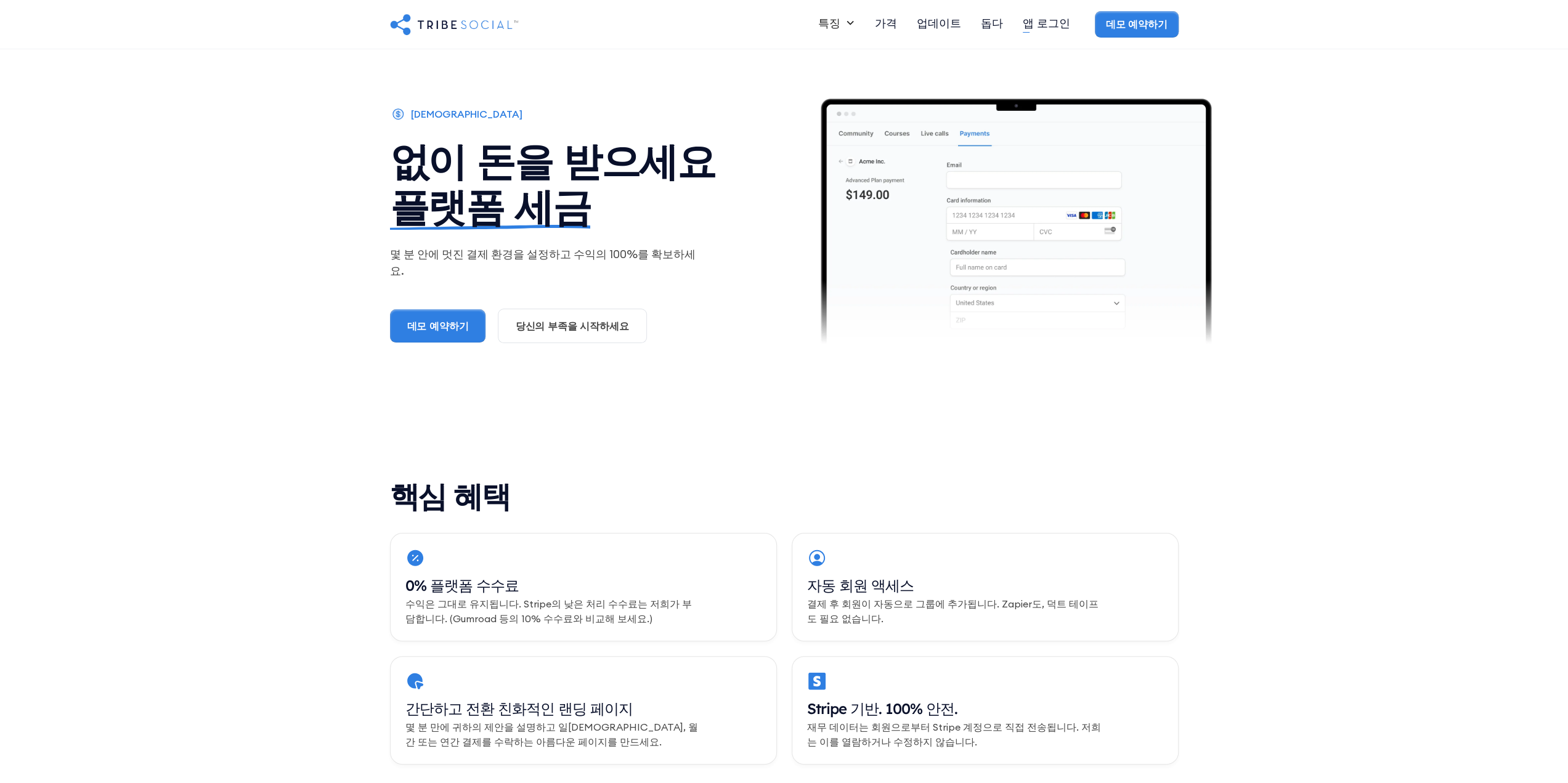
drag, startPoint x: 1303, startPoint y: 420, endPoint x: 1076, endPoint y: -38, distance: 511.2
